Goal: Navigation & Orientation: Go to known website

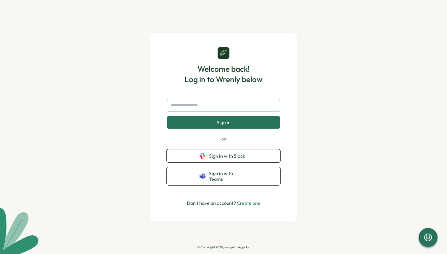
click at [225, 109] on input "text" at bounding box center [224, 105] width 114 height 12
type input "**********"
click at [167, 116] on button "Sign in" at bounding box center [224, 122] width 114 height 12
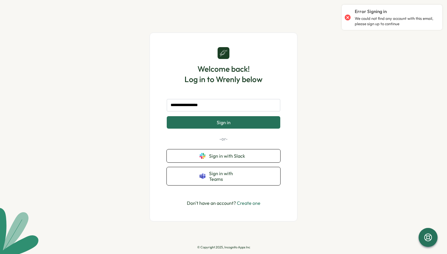
click at [345, 16] on div at bounding box center [348, 17] width 8 height 8
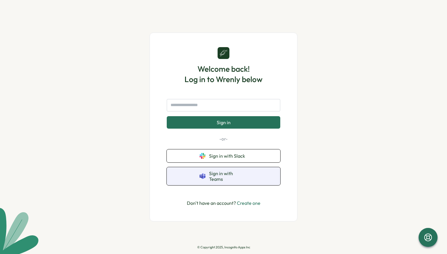
click at [222, 176] on span "Sign in with Teams" at bounding box center [228, 175] width 38 height 11
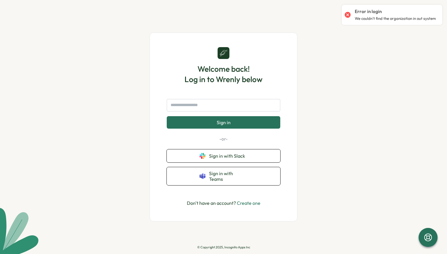
click at [347, 14] on div at bounding box center [348, 15] width 8 height 8
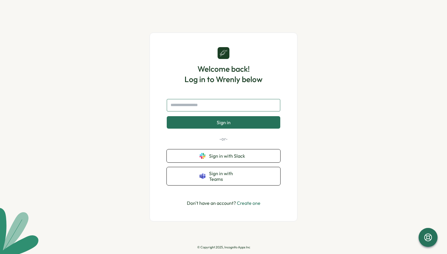
click at [217, 108] on input "text" at bounding box center [224, 105] width 114 height 12
click at [141, 136] on div "Welcome back! Log in to Wrenly below Sign in -or- Sign in with Slack Sign in wi…" at bounding box center [223, 127] width 447 height 254
click at [216, 104] on input "text" at bounding box center [224, 105] width 114 height 12
click at [223, 57] on icon at bounding box center [224, 53] width 8 height 8
